Goal: Transaction & Acquisition: Register for event/course

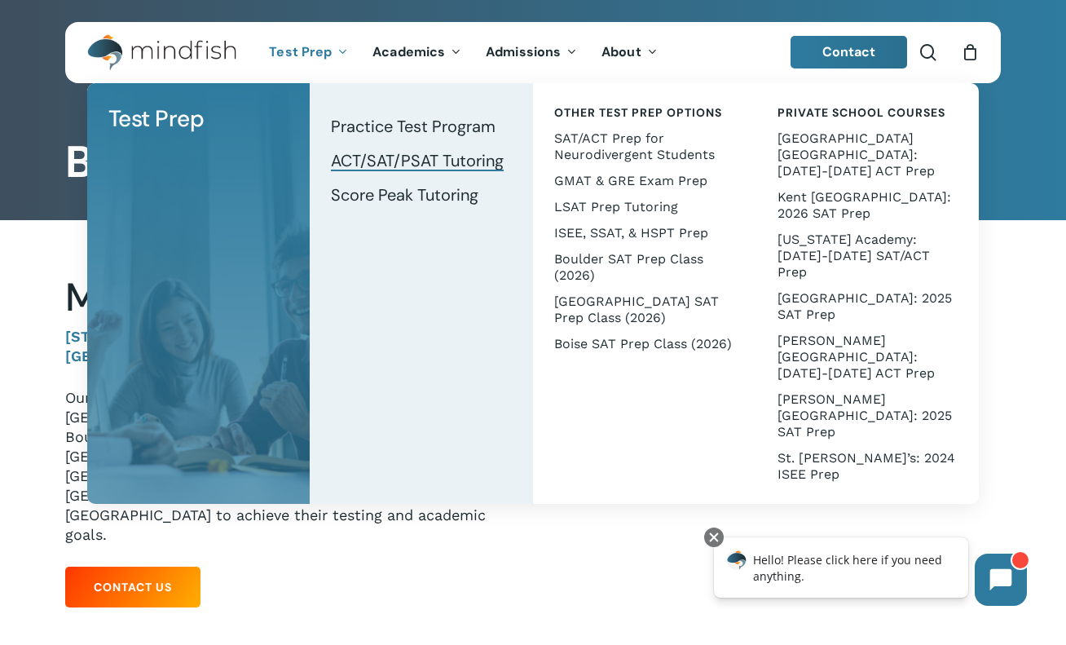
click at [359, 168] on span "ACT/SAT/PSAT Tutoring" at bounding box center [417, 160] width 173 height 21
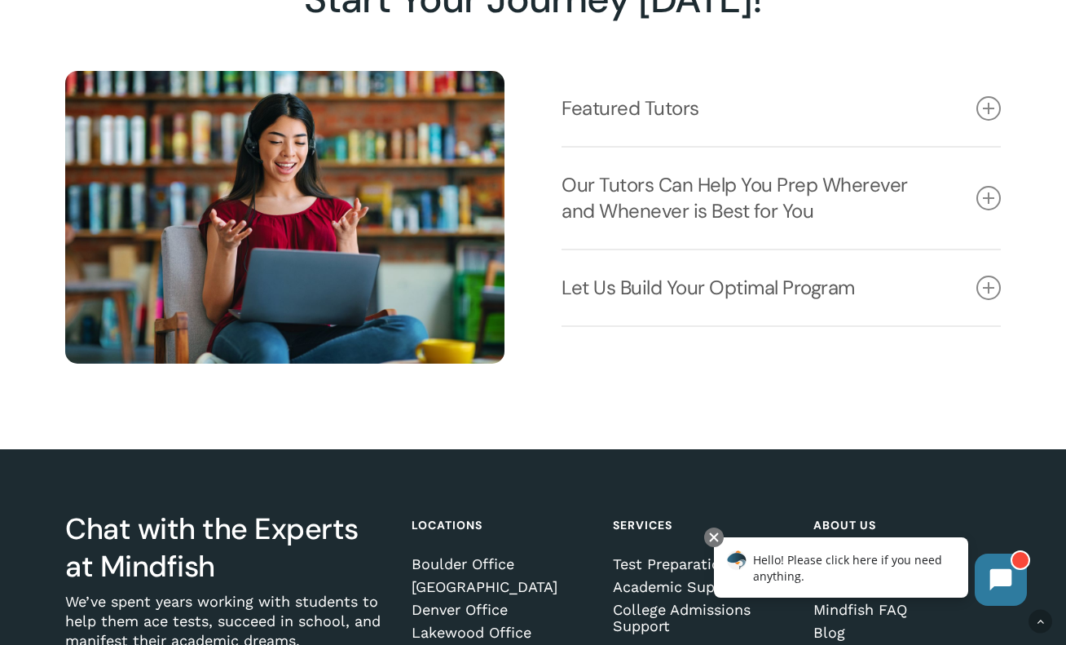
scroll to position [2056, 0]
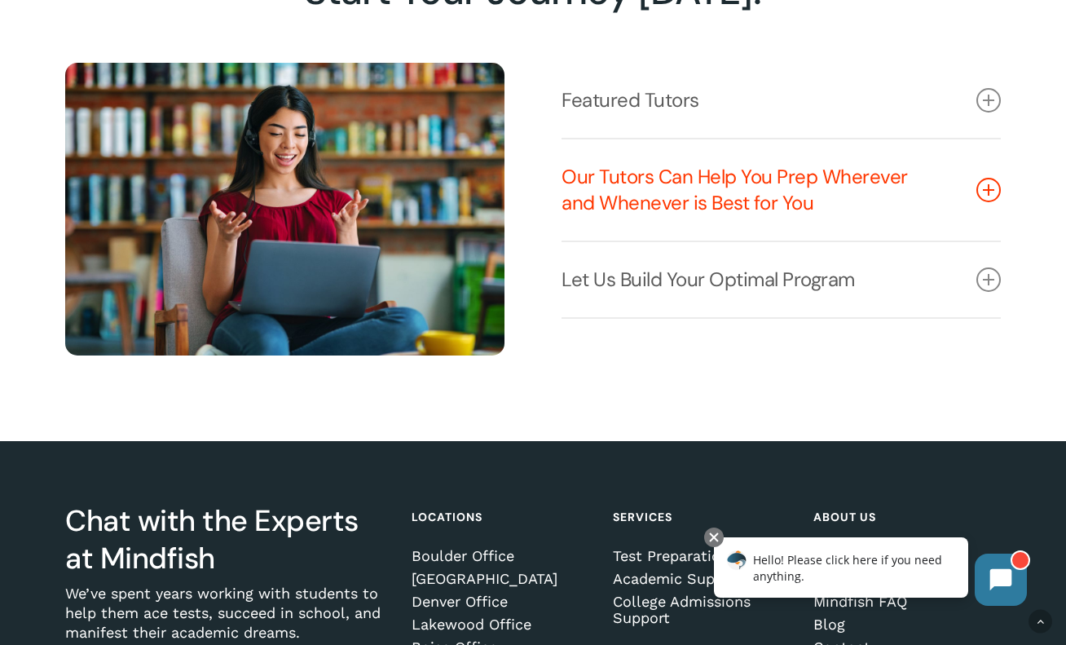
click at [992, 187] on icon at bounding box center [989, 190] width 24 height 24
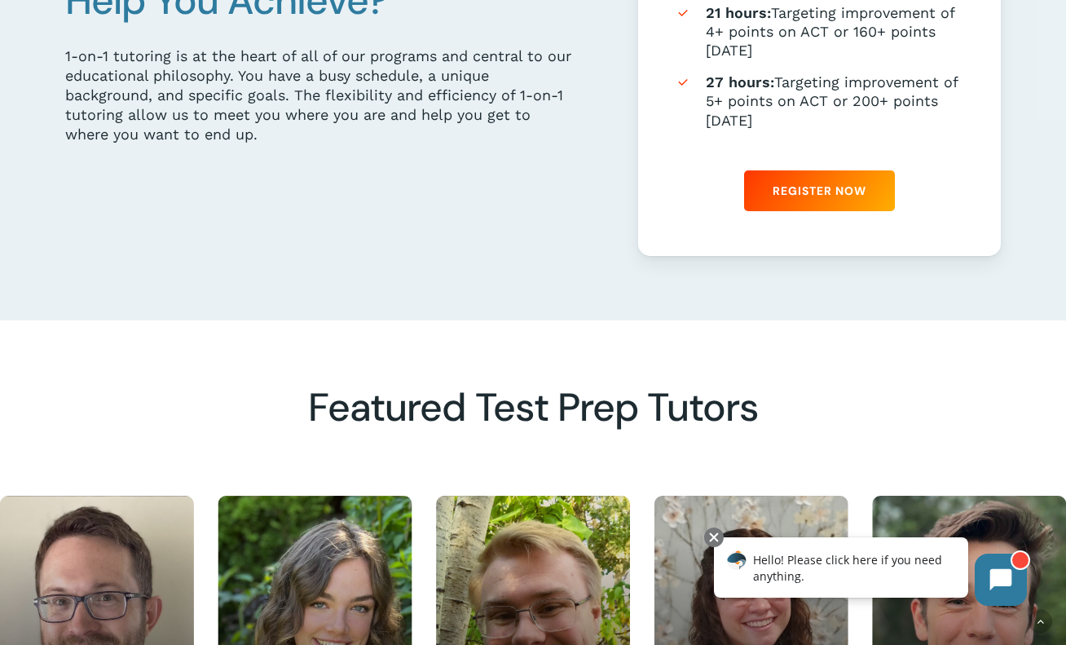
scroll to position [0, 0]
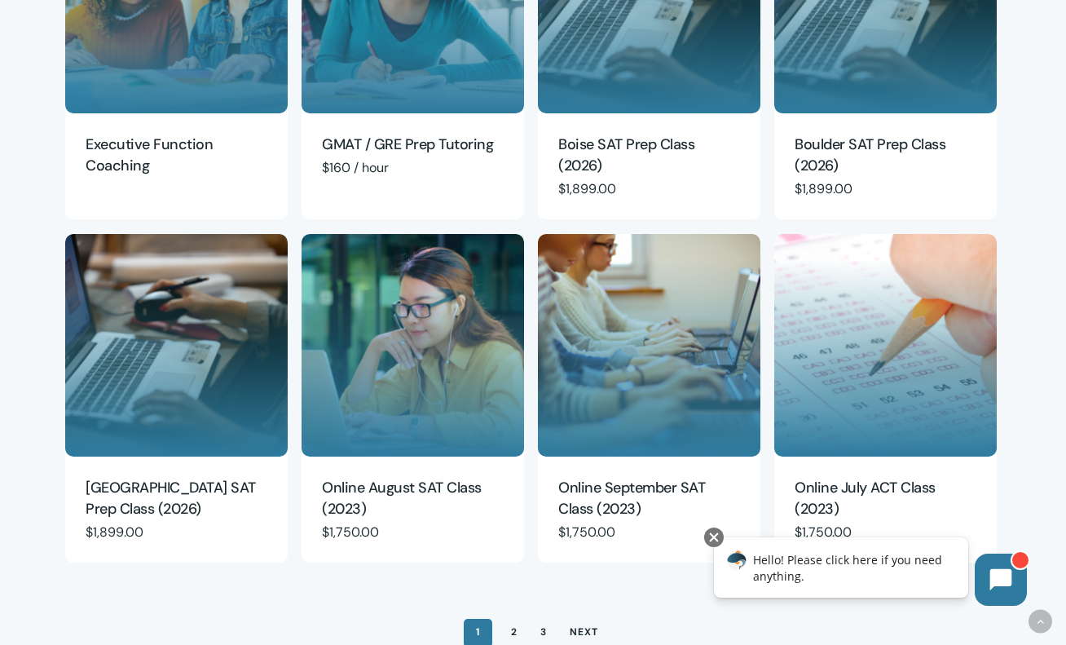
scroll to position [874, 0]
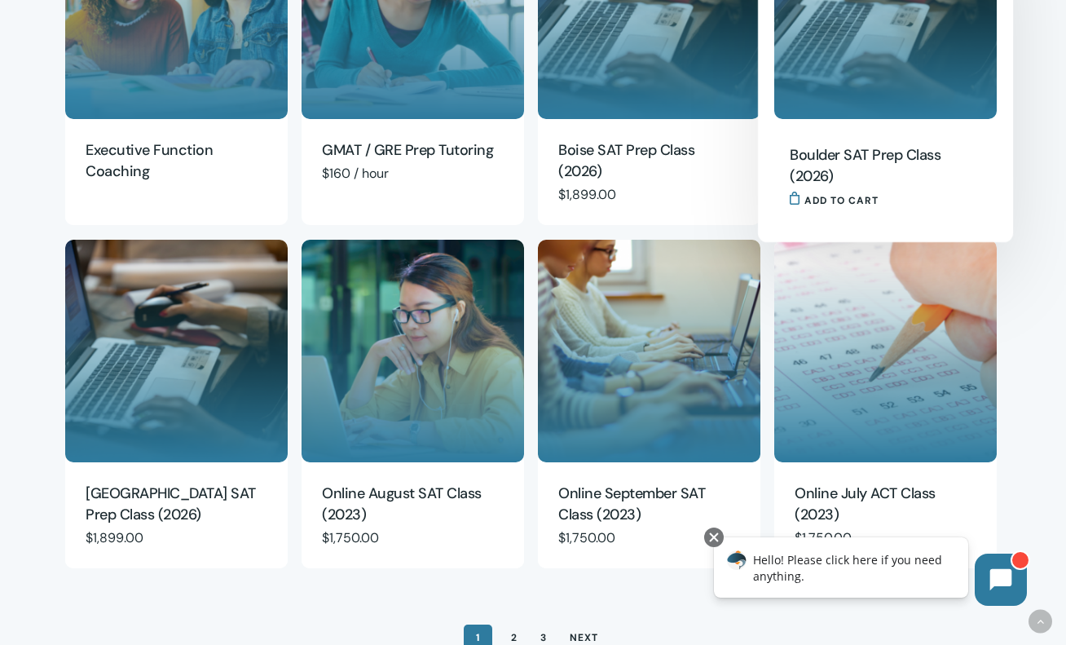
click at [904, 159] on h2 "Boulder SAT Prep Class (2026)" at bounding box center [881, 166] width 182 height 44
